Goal: Transaction & Acquisition: Purchase product/service

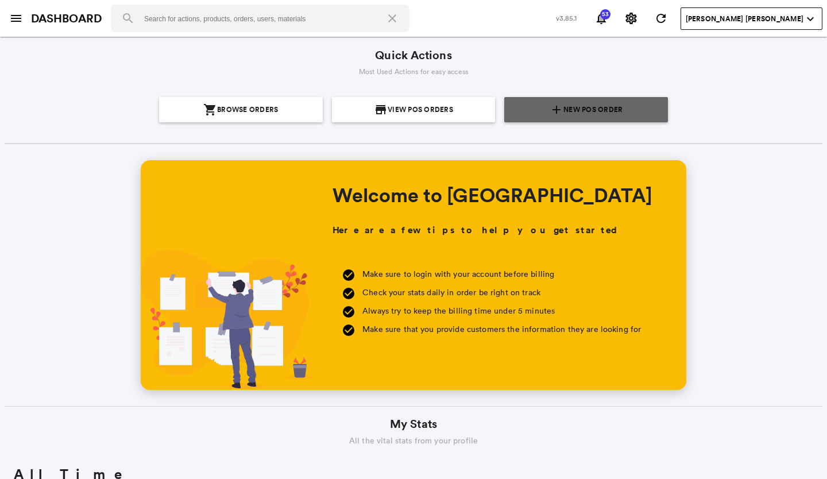
scroll to position [207, 395]
click at [591, 110] on span "New POS Order" at bounding box center [593, 109] width 59 height 25
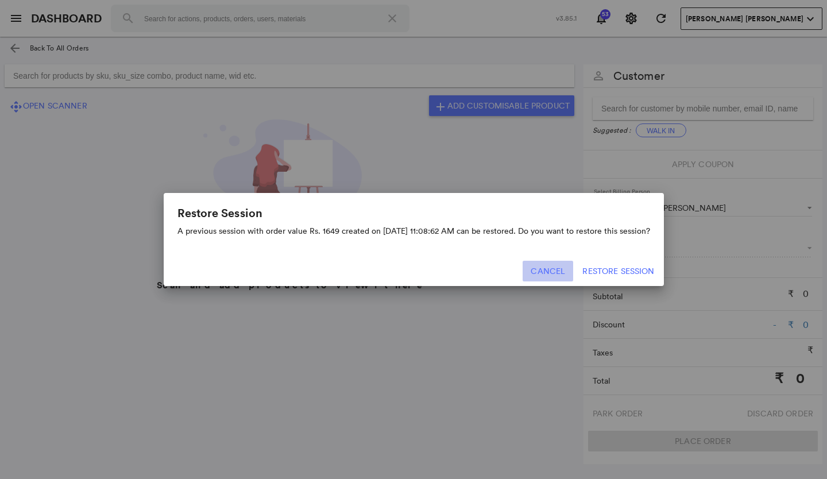
click at [561, 265] on button "Cancel" at bounding box center [548, 271] width 51 height 21
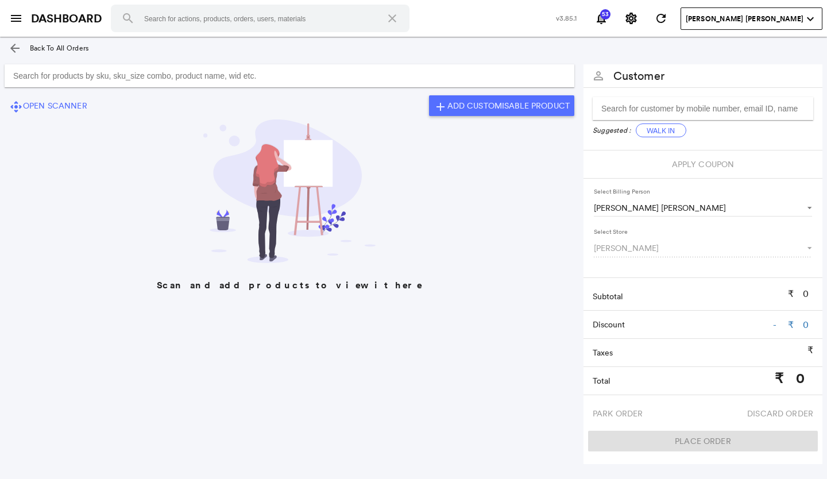
click at [27, 72] on input "Search for products by sku, sku_size combo, product name, wid etc." at bounding box center [290, 75] width 570 height 23
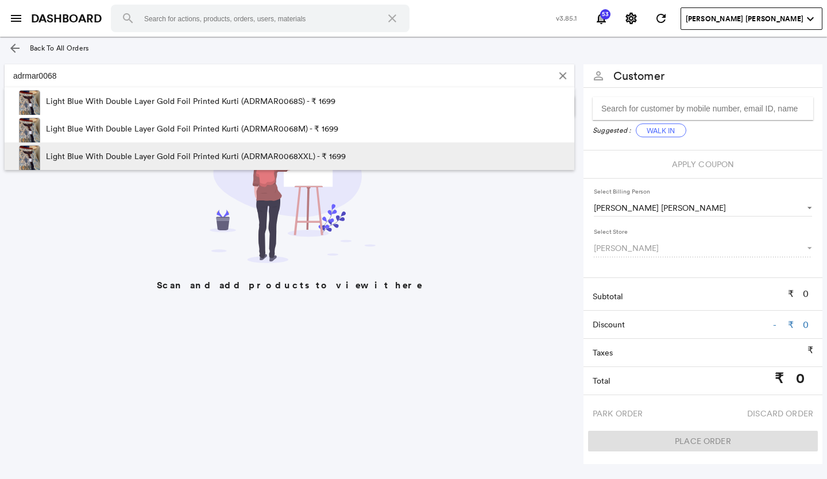
type input "adrmar0068"
click at [287, 153] on p "Light Blue With Double Layer Gold Foil Printed Kurti (ADRMAR0068XXL) - ₹ 1699" at bounding box center [196, 156] width 300 height 28
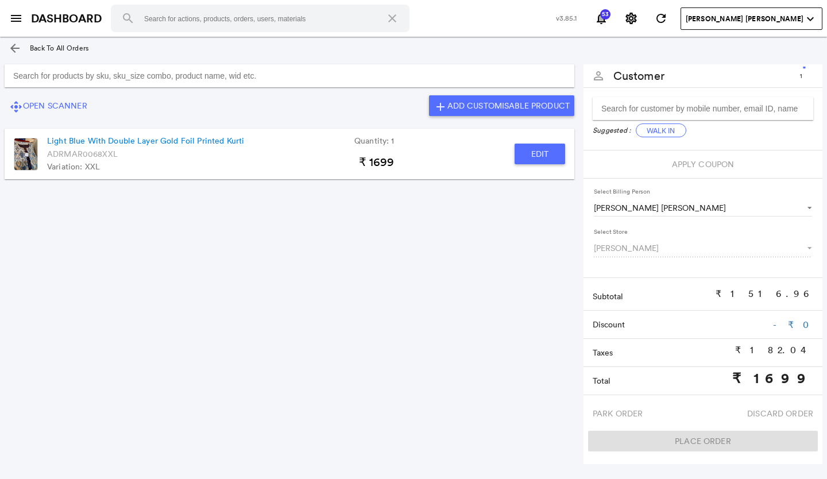
click at [538, 155] on button "Edit" at bounding box center [540, 154] width 51 height 21
type input "Light Blue With Double Layer Gold Foil Printed Kurti"
type input "1"
type input "0"
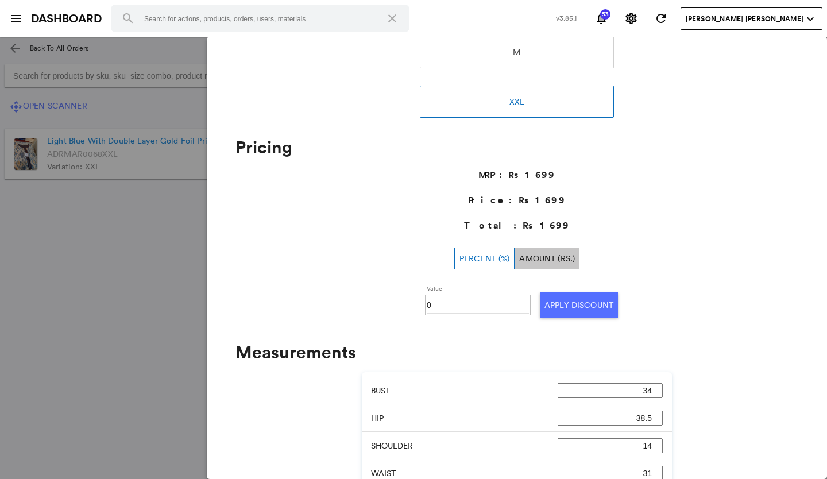
scroll to position [287, 0]
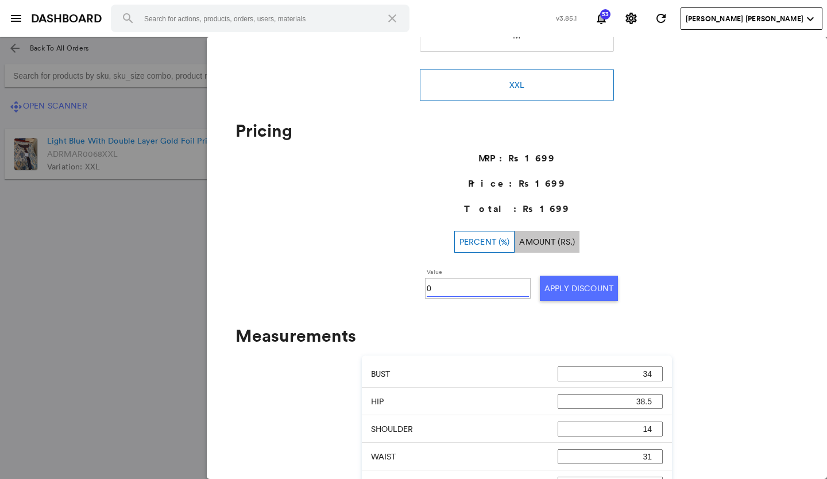
click at [443, 286] on input "0" at bounding box center [478, 288] width 102 height 17
type input "50"
click at [584, 291] on button "Apply Discount" at bounding box center [579, 288] width 78 height 25
click at [126, 297] on md-backdrop at bounding box center [413, 258] width 827 height 442
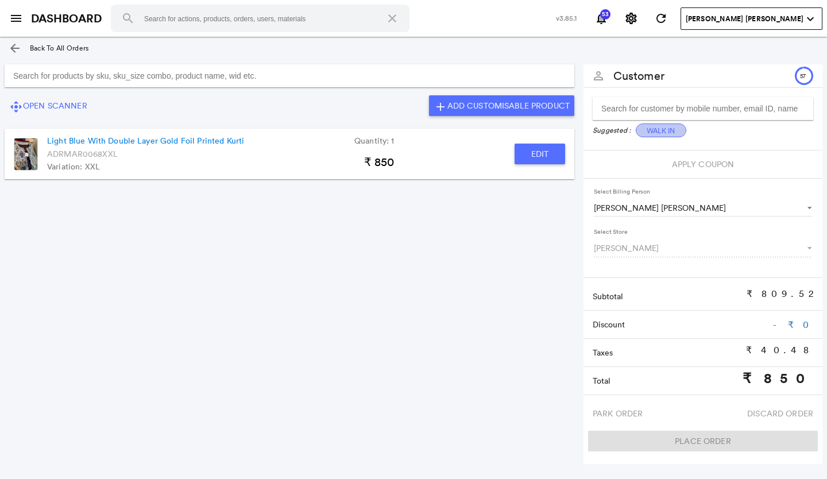
click at [655, 131] on button "Walk In" at bounding box center [661, 131] width 51 height 14
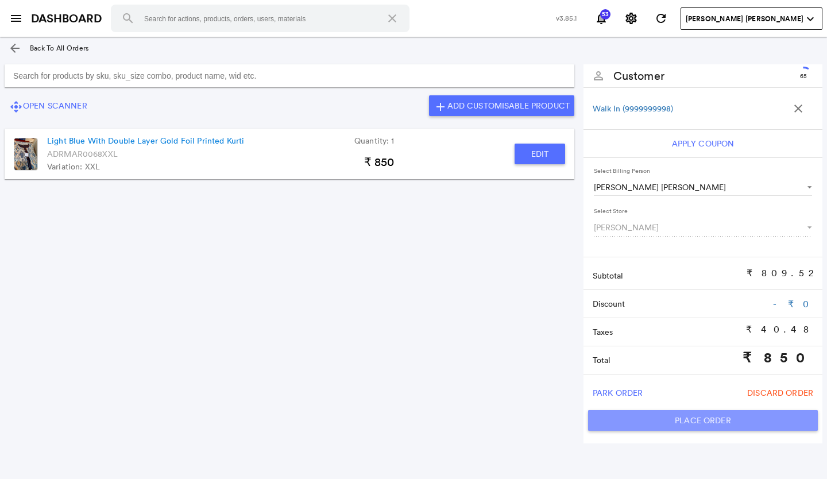
click at [625, 418] on button "Place Order" at bounding box center [703, 420] width 230 height 21
type input "850"
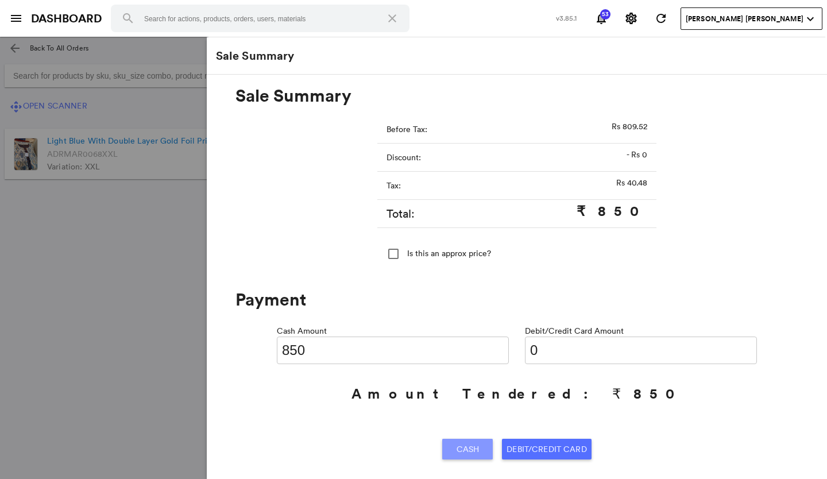
click at [457, 445] on span "Cash" at bounding box center [468, 449] width 23 height 21
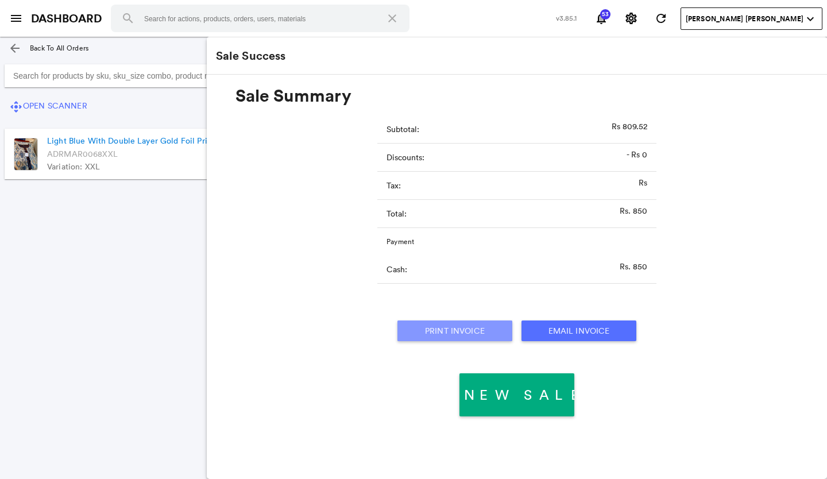
click at [449, 327] on button "Print Invoice" at bounding box center [455, 331] width 115 height 21
click at [11, 44] on md-icon "arrow_back" at bounding box center [15, 48] width 14 height 14
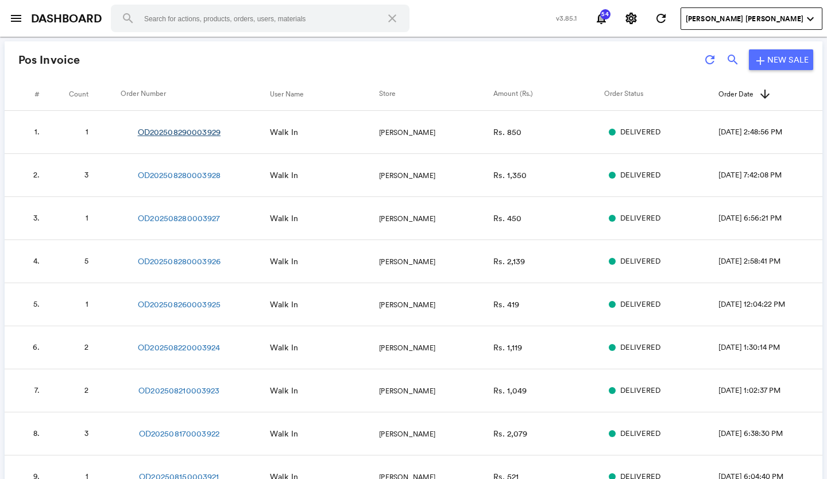
click at [194, 135] on link "OD202508290003929" at bounding box center [179, 131] width 83 height 11
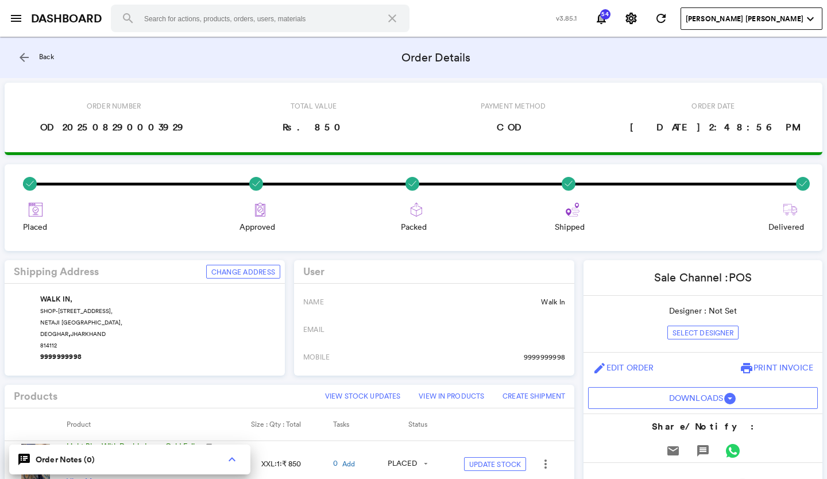
click at [18, 54] on md-icon "arrow_back" at bounding box center [24, 58] width 14 height 14
